Goal: Task Accomplishment & Management: Use online tool/utility

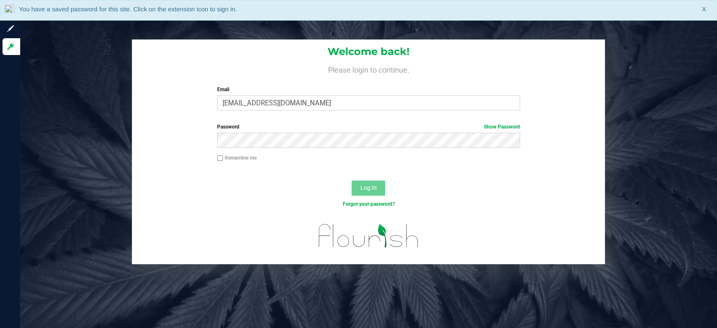
type input "[EMAIL_ADDRESS][DOMAIN_NAME]"
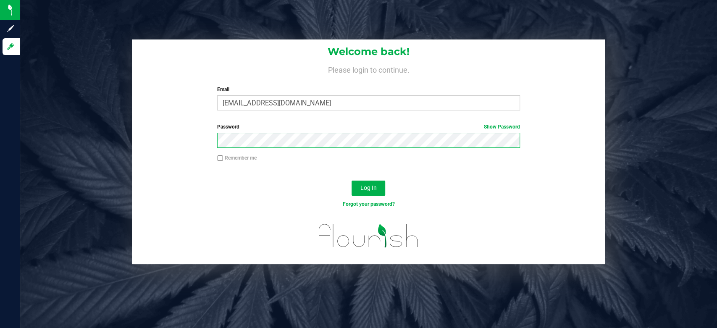
click at [352, 181] on button "Log In" at bounding box center [369, 188] width 34 height 15
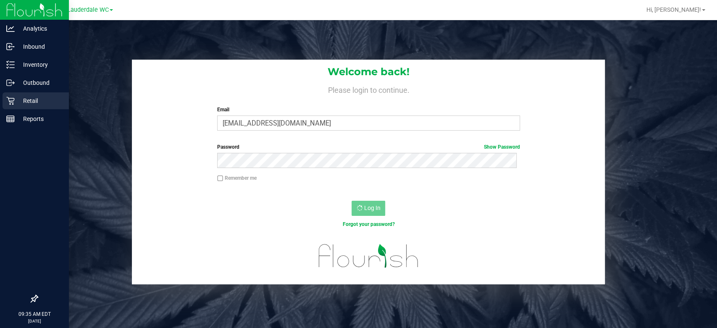
click at [13, 100] on icon at bounding box center [10, 101] width 8 height 8
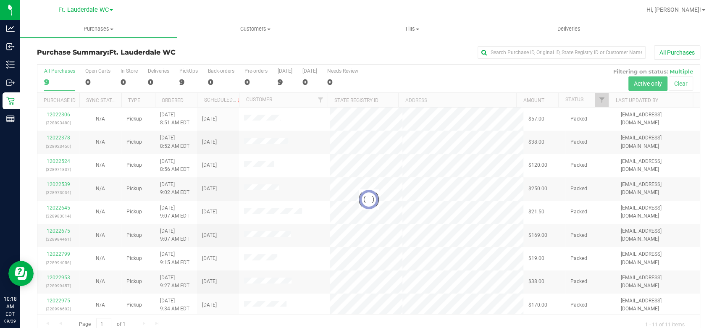
click at [178, 86] on div at bounding box center [368, 200] width 663 height 270
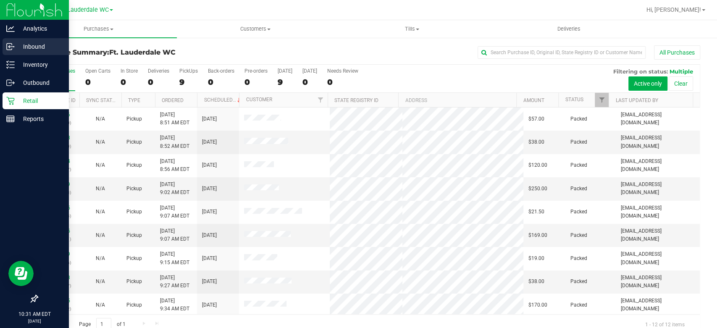
click at [9, 47] on line at bounding box center [10, 47] width 5 height 0
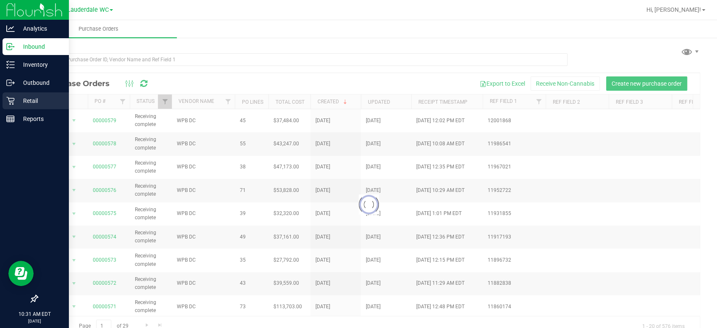
click at [10, 100] on icon at bounding box center [10, 101] width 8 height 8
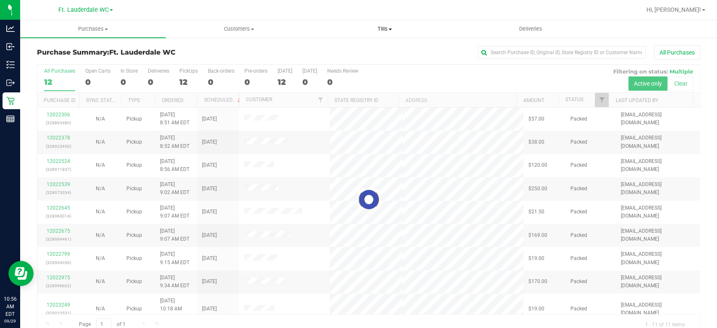
click at [393, 26] on span "Tills" at bounding box center [384, 29] width 145 height 8
click at [376, 50] on li "Manage tills" at bounding box center [385, 51] width 146 height 10
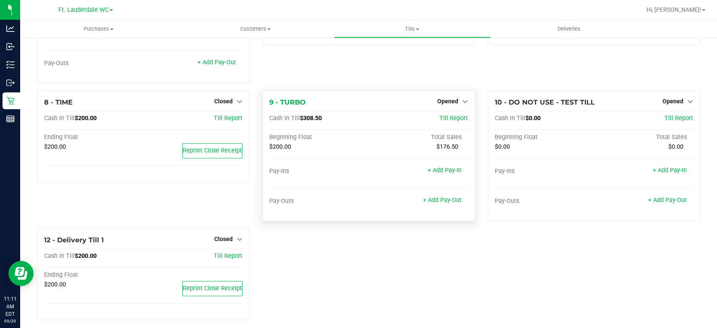
scroll to position [233, 0]
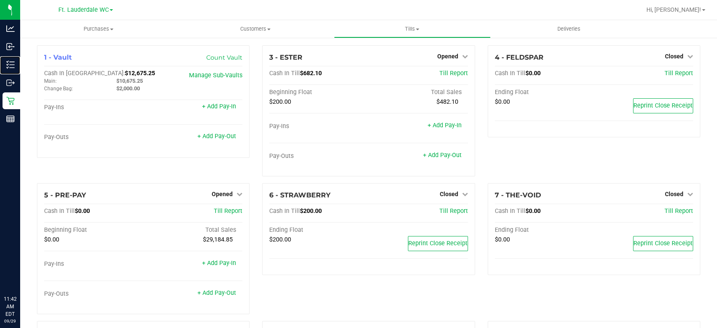
click at [12, 57] on div "Inventory" at bounding box center [12, 64] width 18 height 17
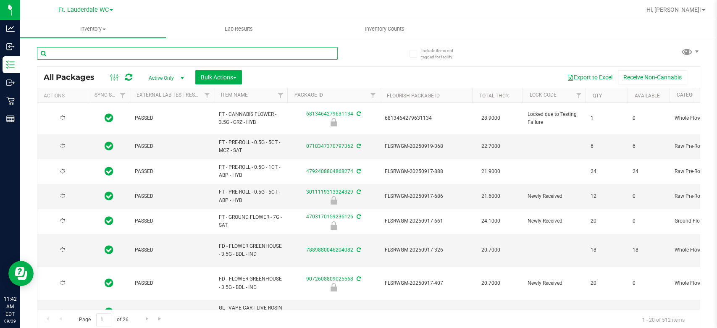
click at [98, 54] on input "text" at bounding box center [187, 53] width 301 height 13
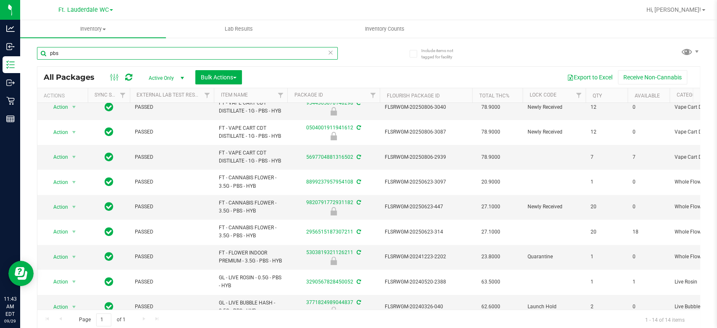
scroll to position [139, 0]
drag, startPoint x: 235, startPoint y: 167, endPoint x: 168, endPoint y: 207, distance: 78.4
click at [192, 197] on td "PASSED" at bounding box center [172, 207] width 84 height 25
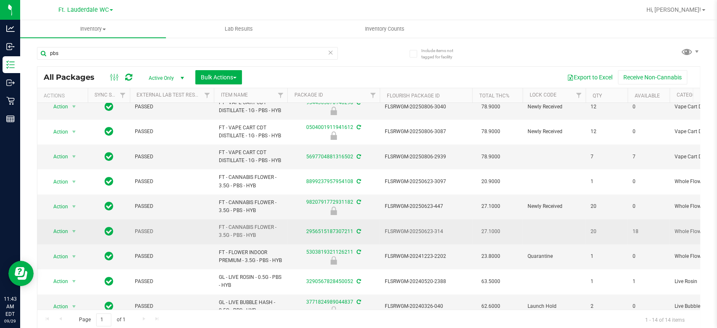
drag, startPoint x: 255, startPoint y: 232, endPoint x: 202, endPoint y: 233, distance: 52.9
copy tr "FT - CANNABIS FLOWER - 3.5G - PBS - HYB"
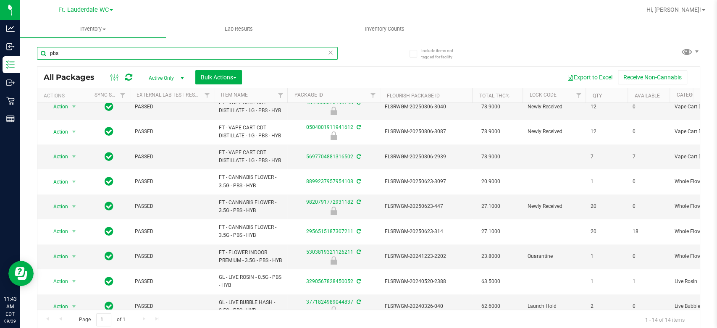
click at [116, 53] on input "pbs" at bounding box center [187, 53] width 301 height 13
paste input "FT - CANNABIS FLOWER - 3.5G - PBS - HYB"
type input "FT - CANNABIS FLOWER - 3.5G - PBS - HYB"
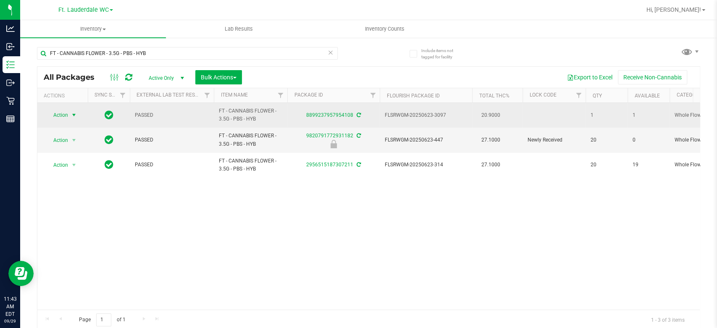
click at [62, 115] on span "Action" at bounding box center [57, 115] width 23 height 12
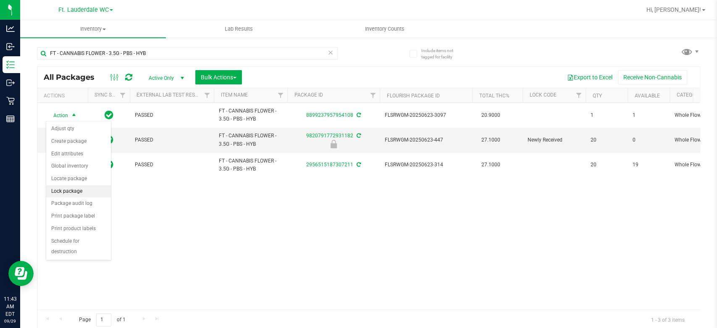
click at [64, 189] on li "Lock package" at bounding box center [78, 191] width 65 height 13
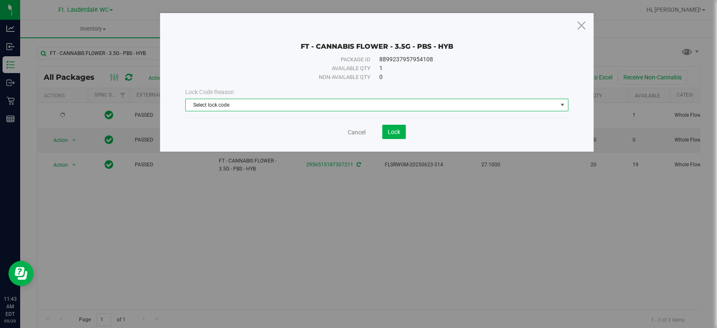
click at [211, 111] on span "Select lock code" at bounding box center [376, 105] width 383 height 13
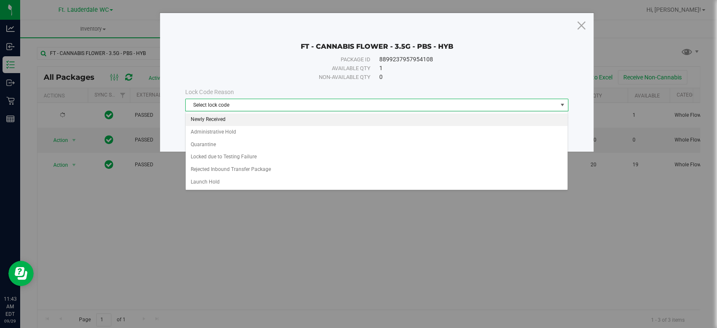
click at [211, 118] on li "Newly Received" at bounding box center [377, 119] width 382 height 13
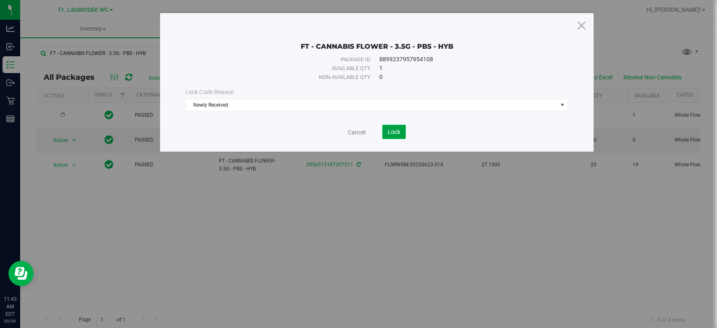
click at [389, 135] on button "Lock" at bounding box center [394, 132] width 24 height 14
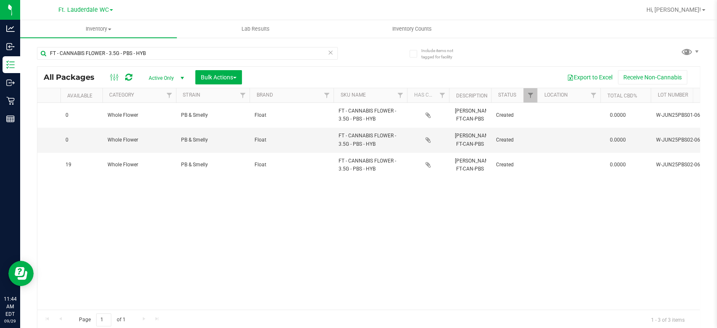
scroll to position [0, 866]
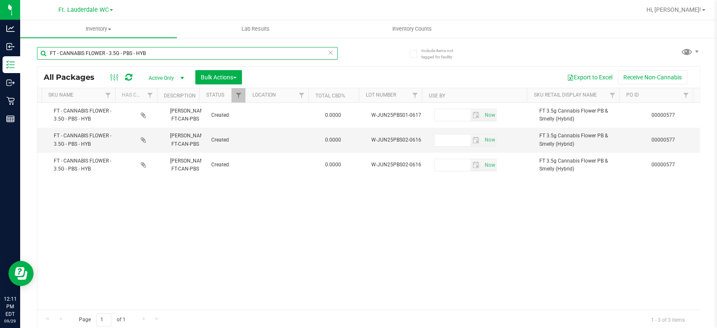
click at [299, 56] on input "FT - CANNABIS FLOWER - 3.5G - PBS - HYB" at bounding box center [187, 53] width 301 height 13
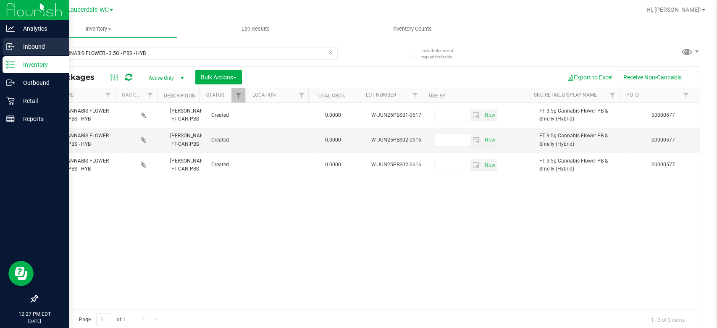
click at [5, 53] on div "Inbound" at bounding box center [36, 46] width 66 height 17
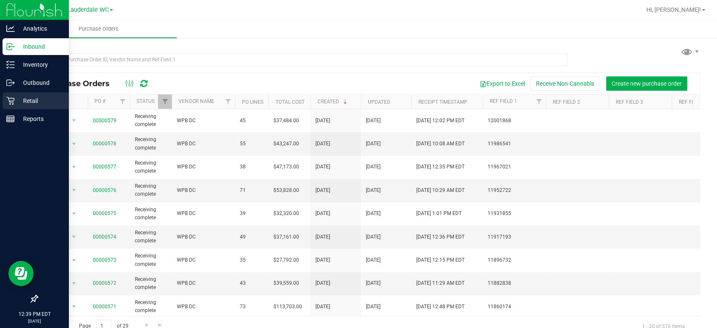
click at [16, 100] on p "Retail" at bounding box center [40, 101] width 50 height 10
